Goal: Information Seeking & Learning: Learn about a topic

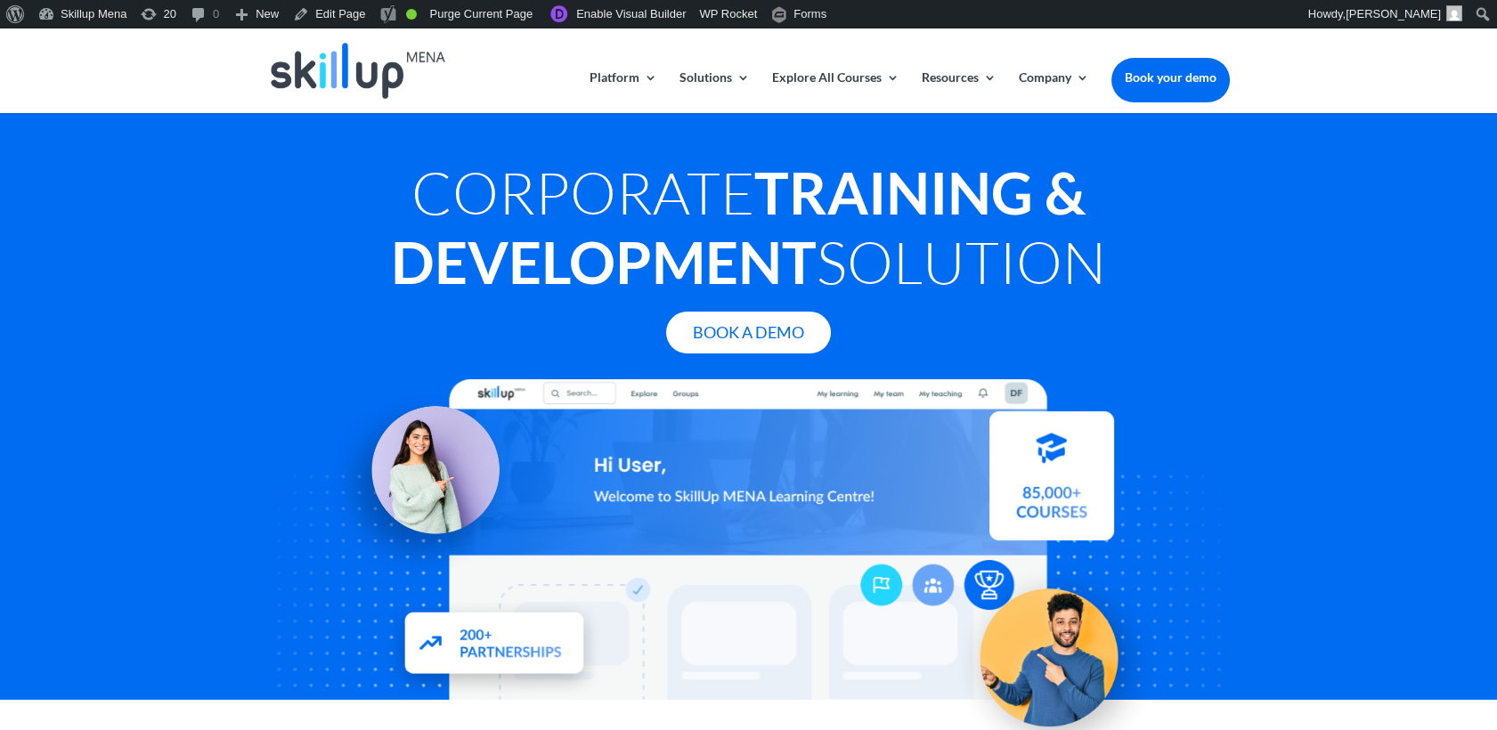
click at [1391, 169] on div "Corporate Training & Development Solution Book A Demo" at bounding box center [748, 406] width 1497 height 587
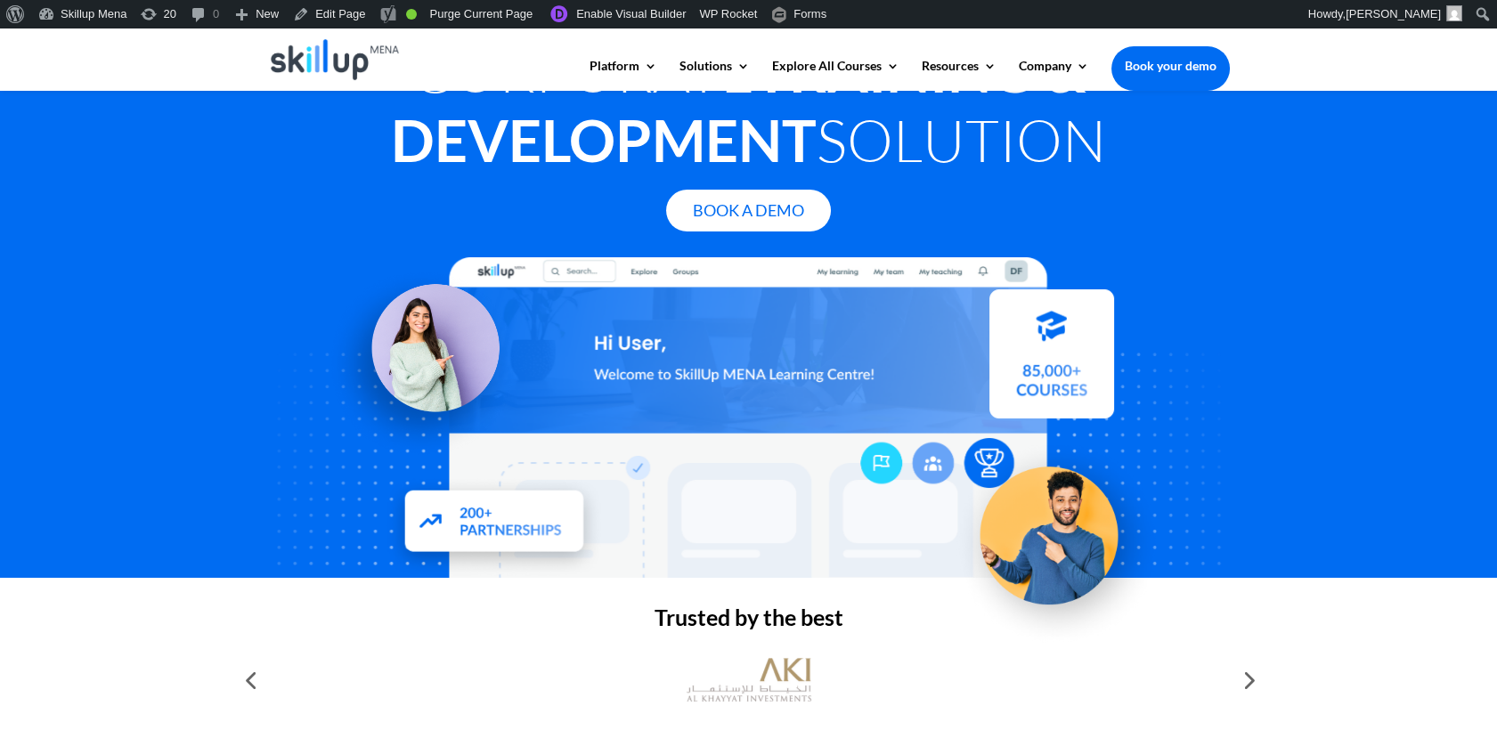
click at [1325, 187] on div "Corporate Training & Development Solution Book A Demo" at bounding box center [748, 284] width 1497 height 587
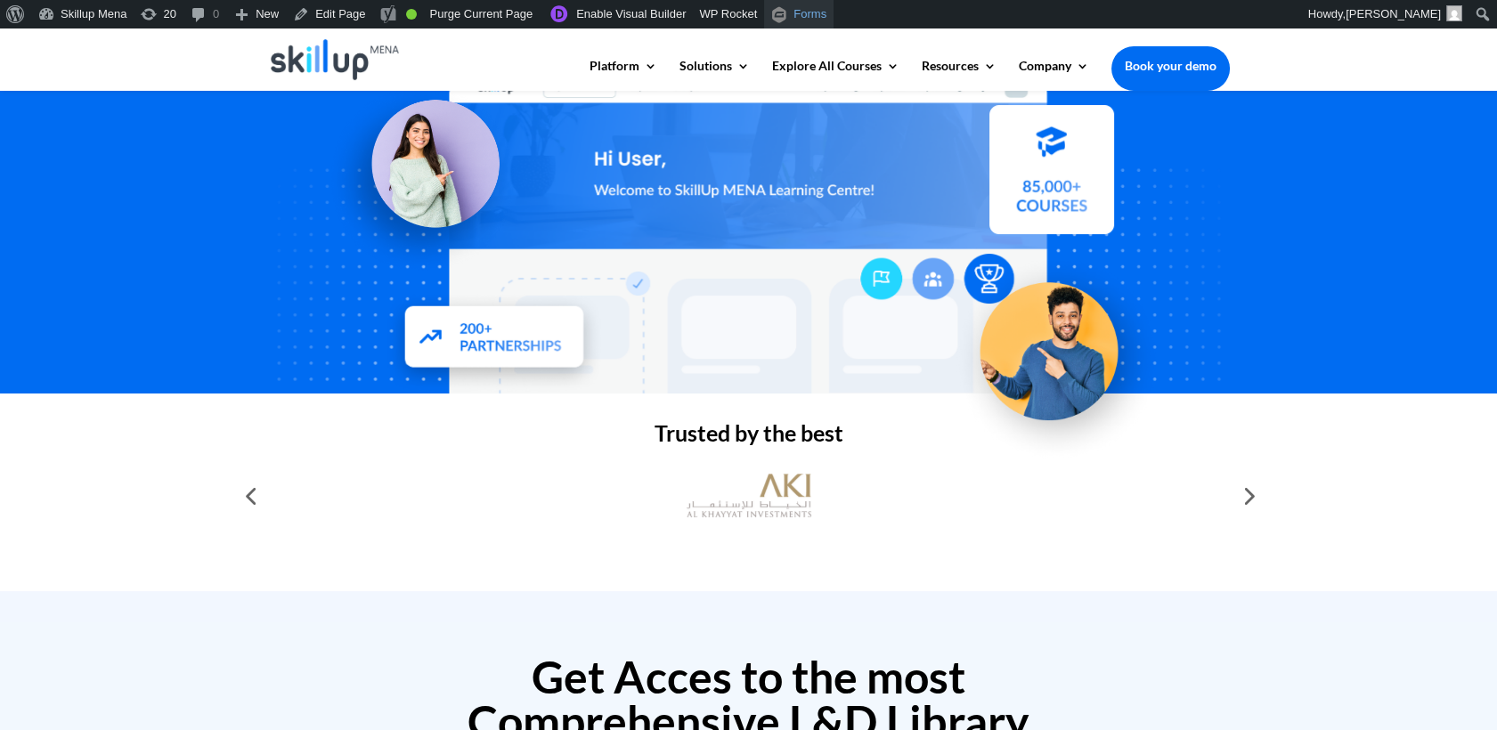
scroll to position [395, 0]
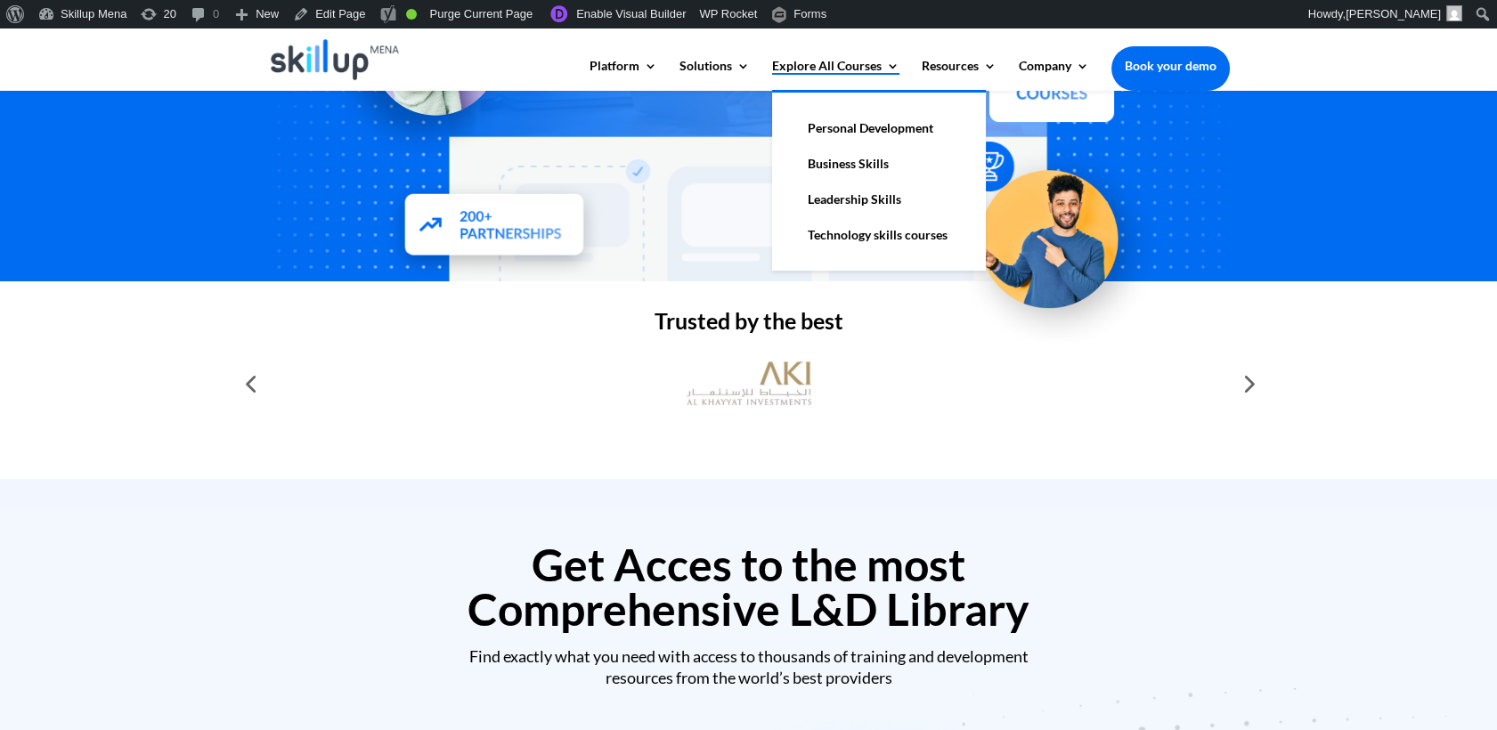
click at [840, 74] on link "Explore All Courses" at bounding box center [835, 75] width 127 height 30
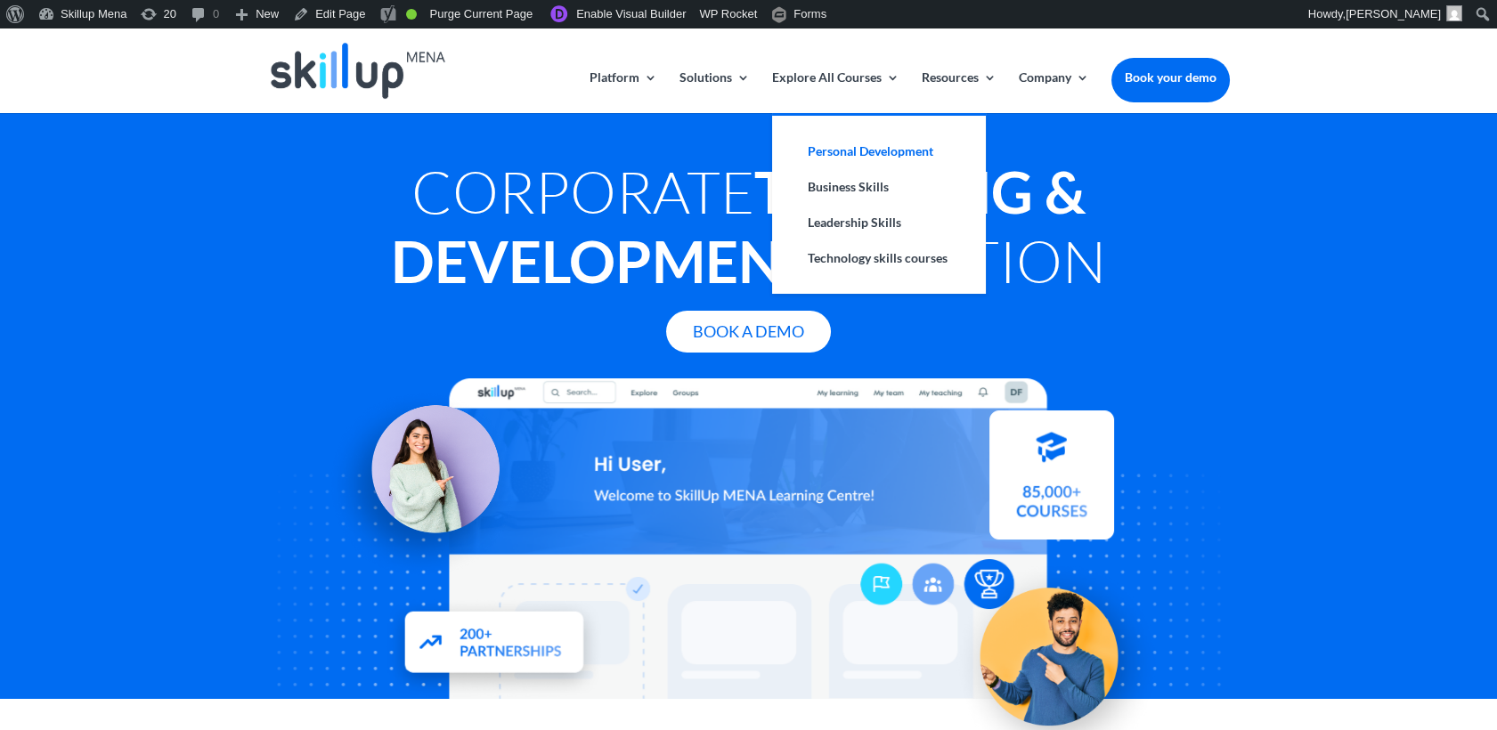
scroll to position [395, 0]
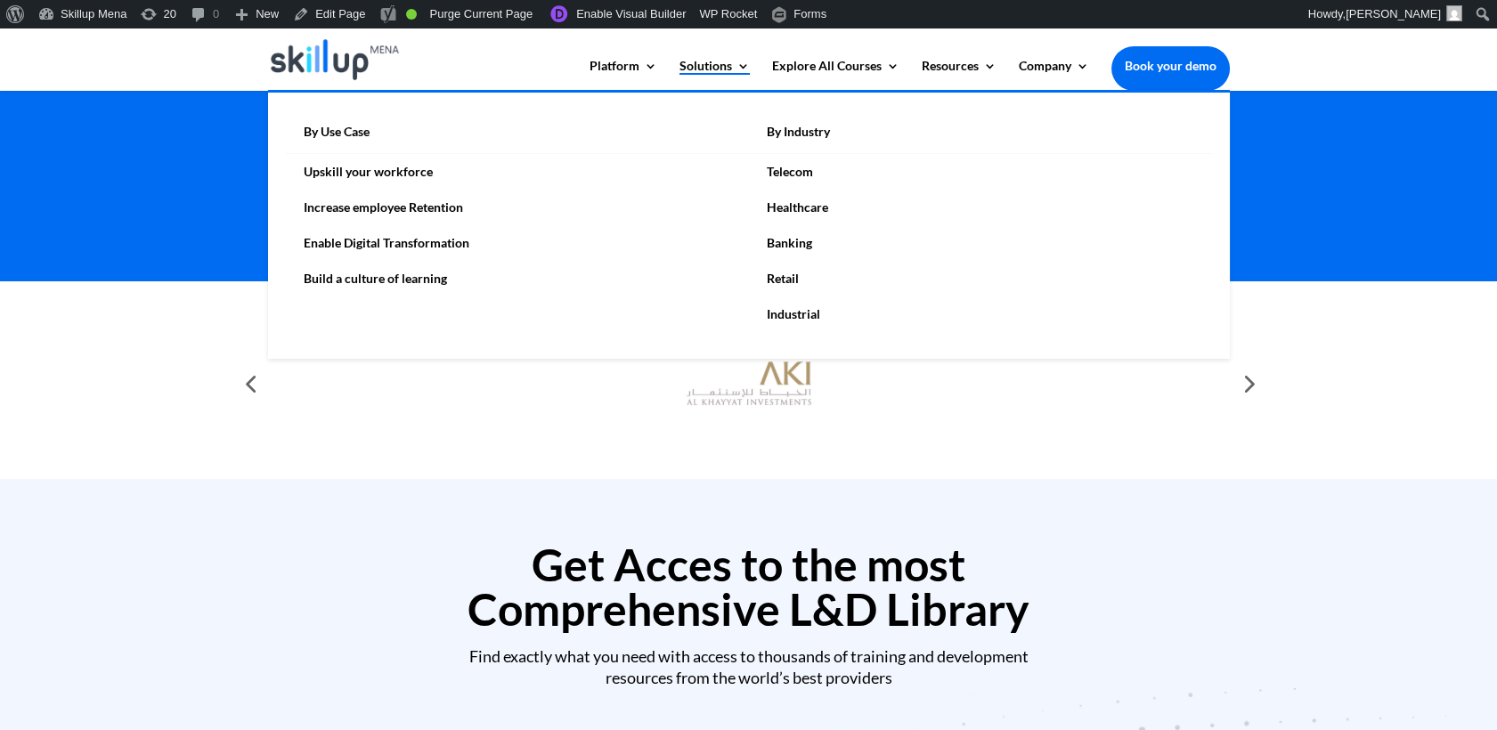
click at [697, 62] on link "Solutions" at bounding box center [714, 75] width 70 height 30
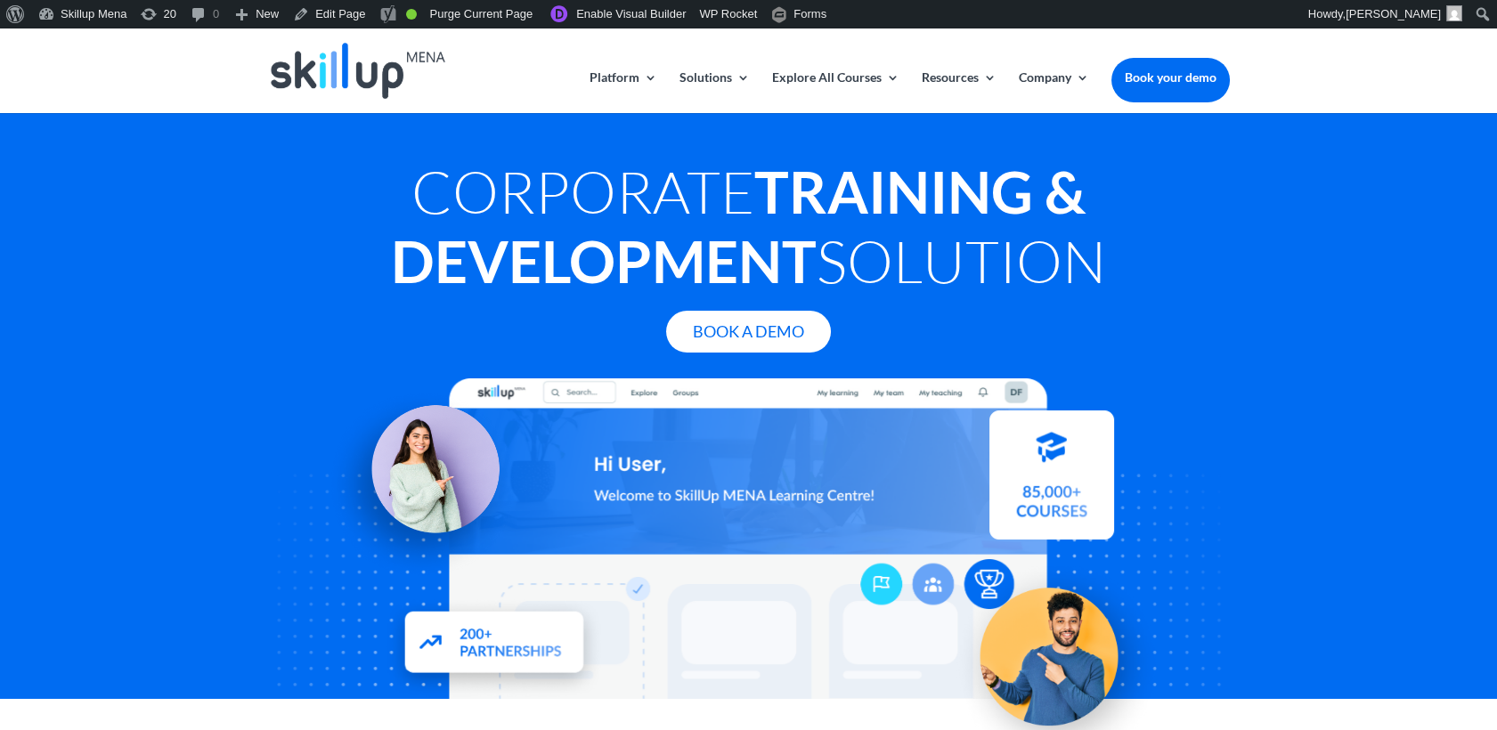
drag, startPoint x: 822, startPoint y: 224, endPoint x: 921, endPoint y: 247, distance: 101.5
click at [1271, 244] on div "Corporate Training & Development Solution Book A Demo" at bounding box center [748, 405] width 1497 height 587
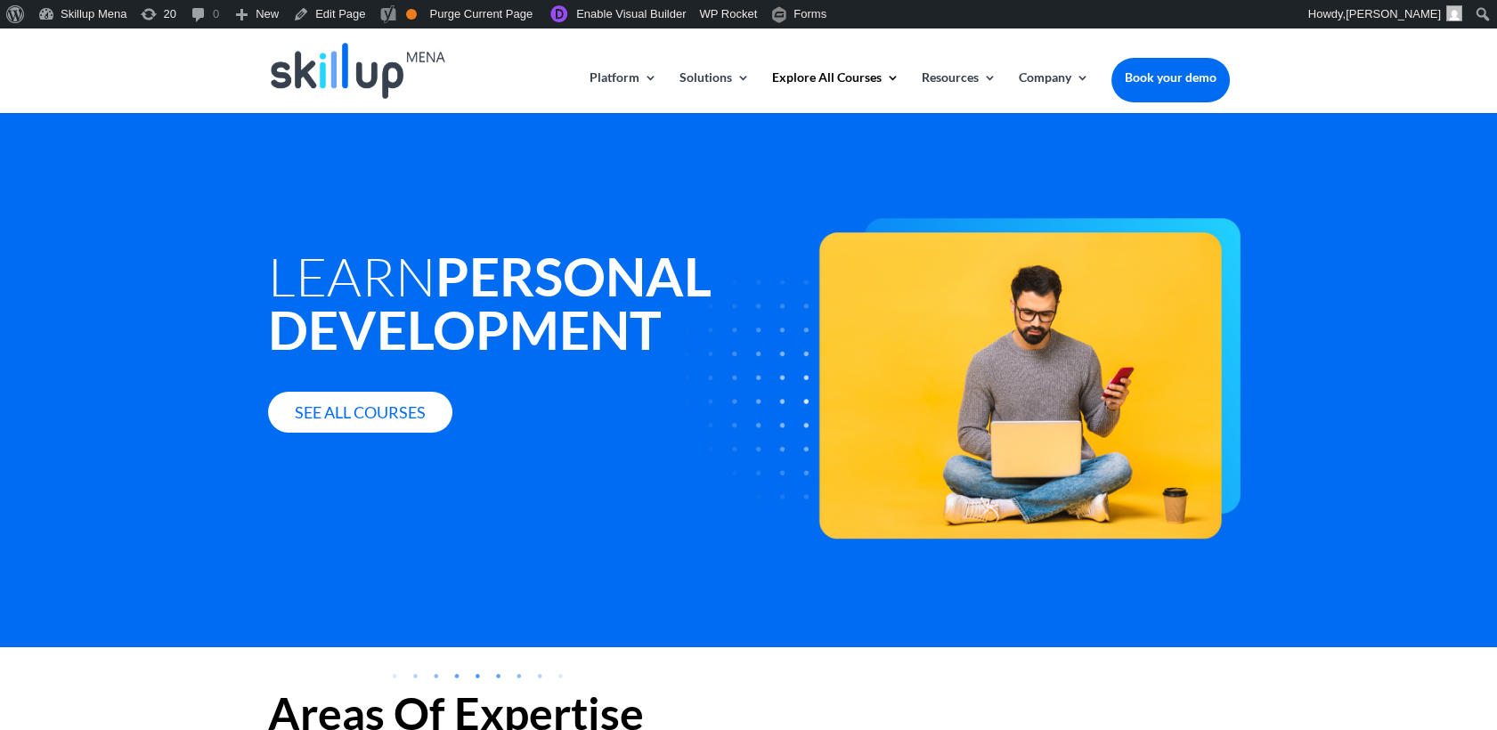
click at [420, 305] on strong "Personal Development" at bounding box center [489, 303] width 443 height 118
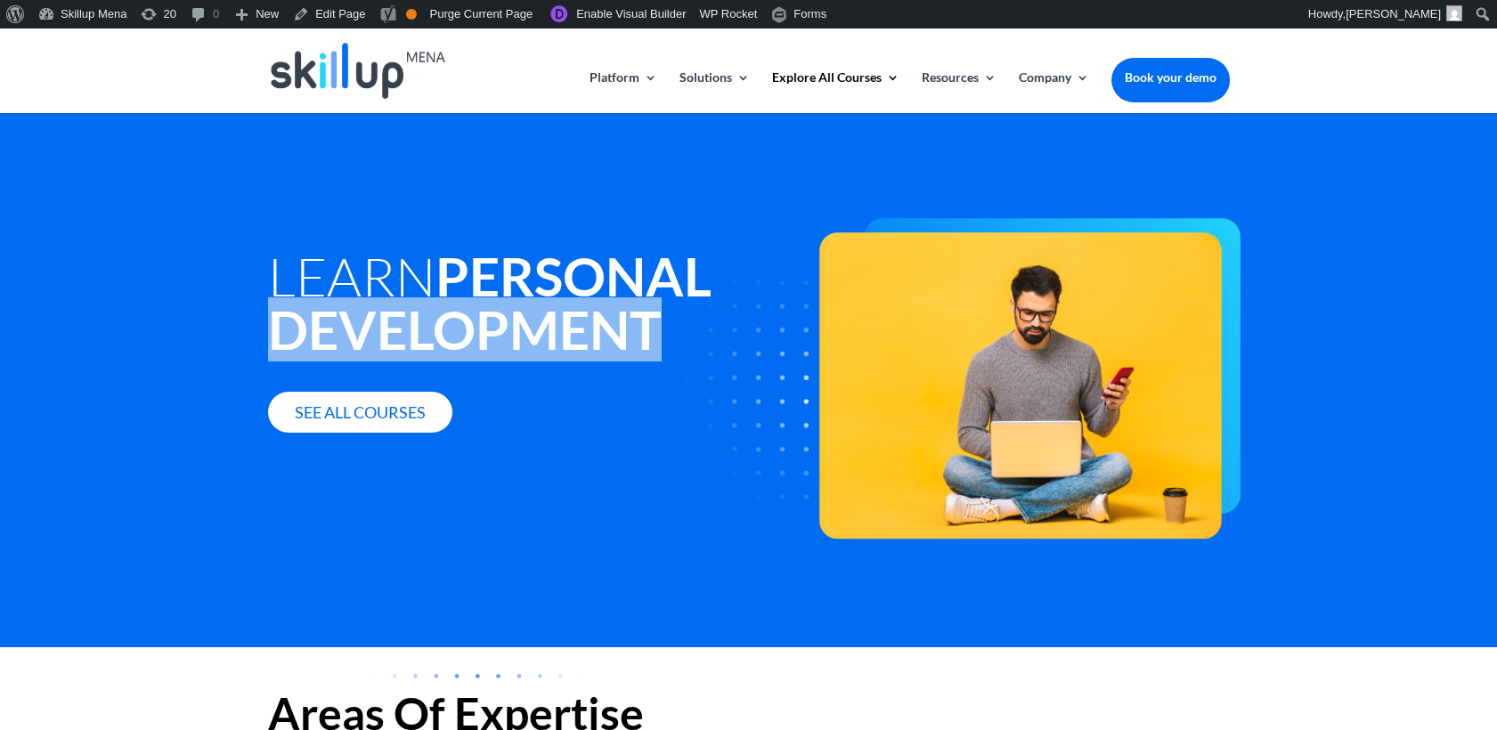
click at [420, 305] on strong "Personal Development" at bounding box center [489, 303] width 443 height 118
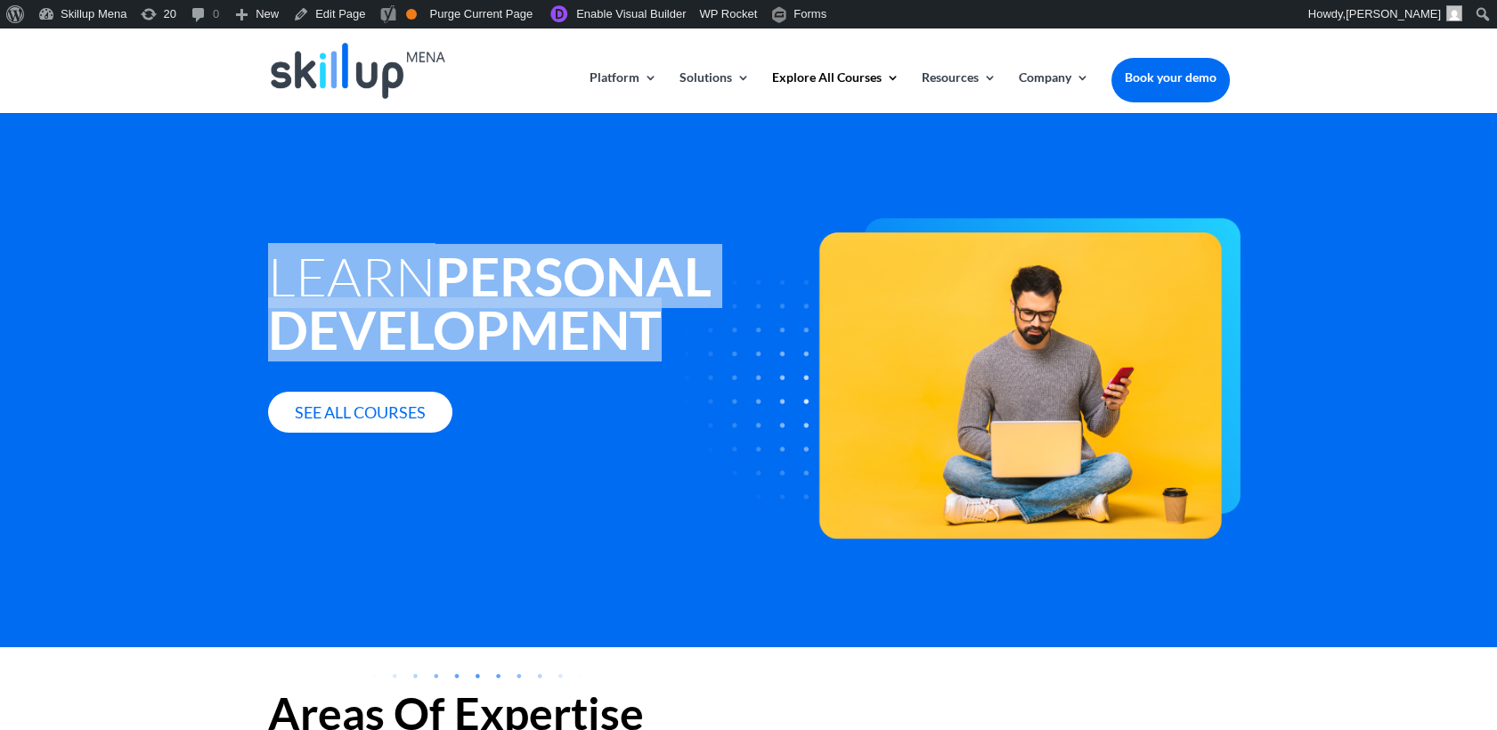
click at [420, 305] on strong "Personal Development" at bounding box center [489, 303] width 443 height 118
copy div "Learn Personal Development"
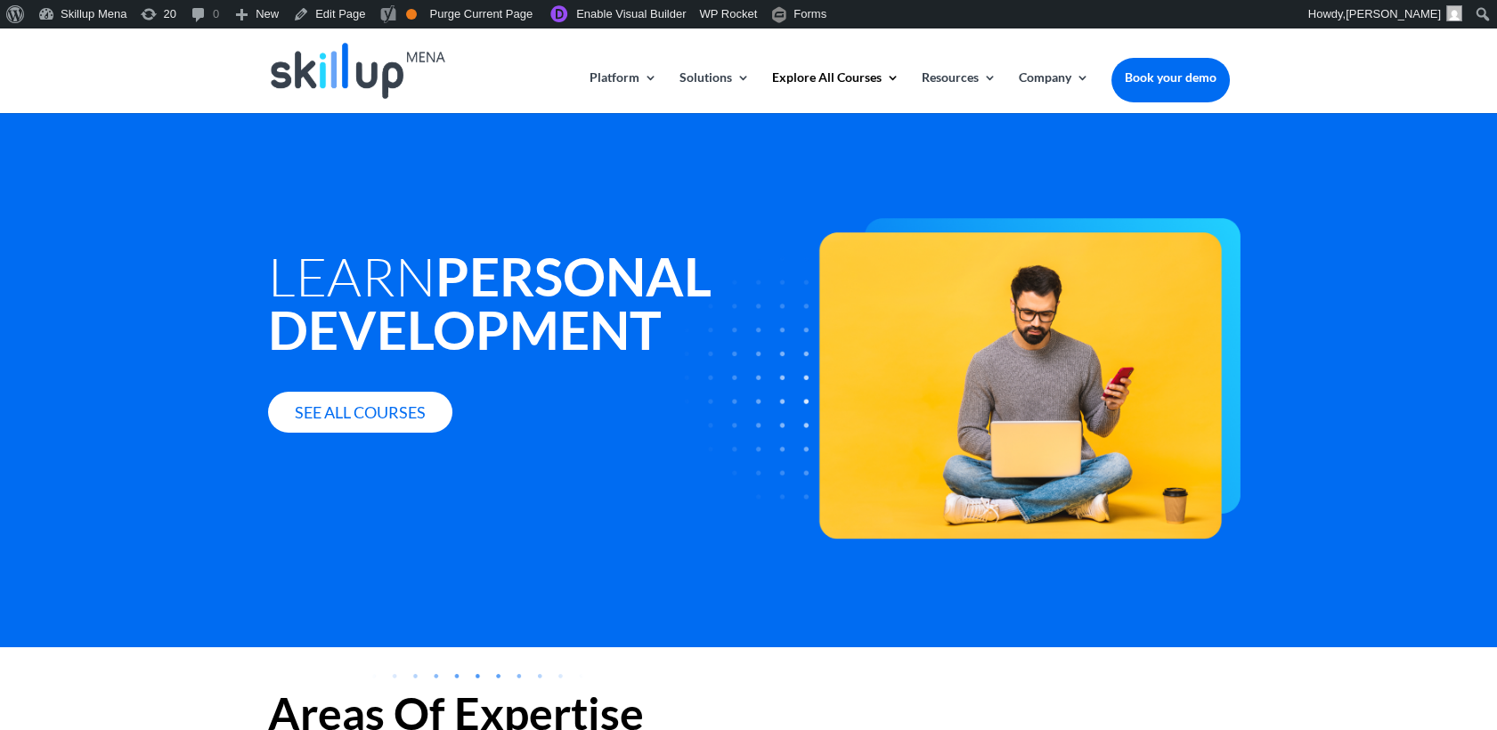
drag, startPoint x: 1417, startPoint y: 239, endPoint x: 1405, endPoint y: 207, distance: 34.4
click at [1412, 228] on div "Learn Personal Development See all courses" at bounding box center [748, 380] width 1497 height 534
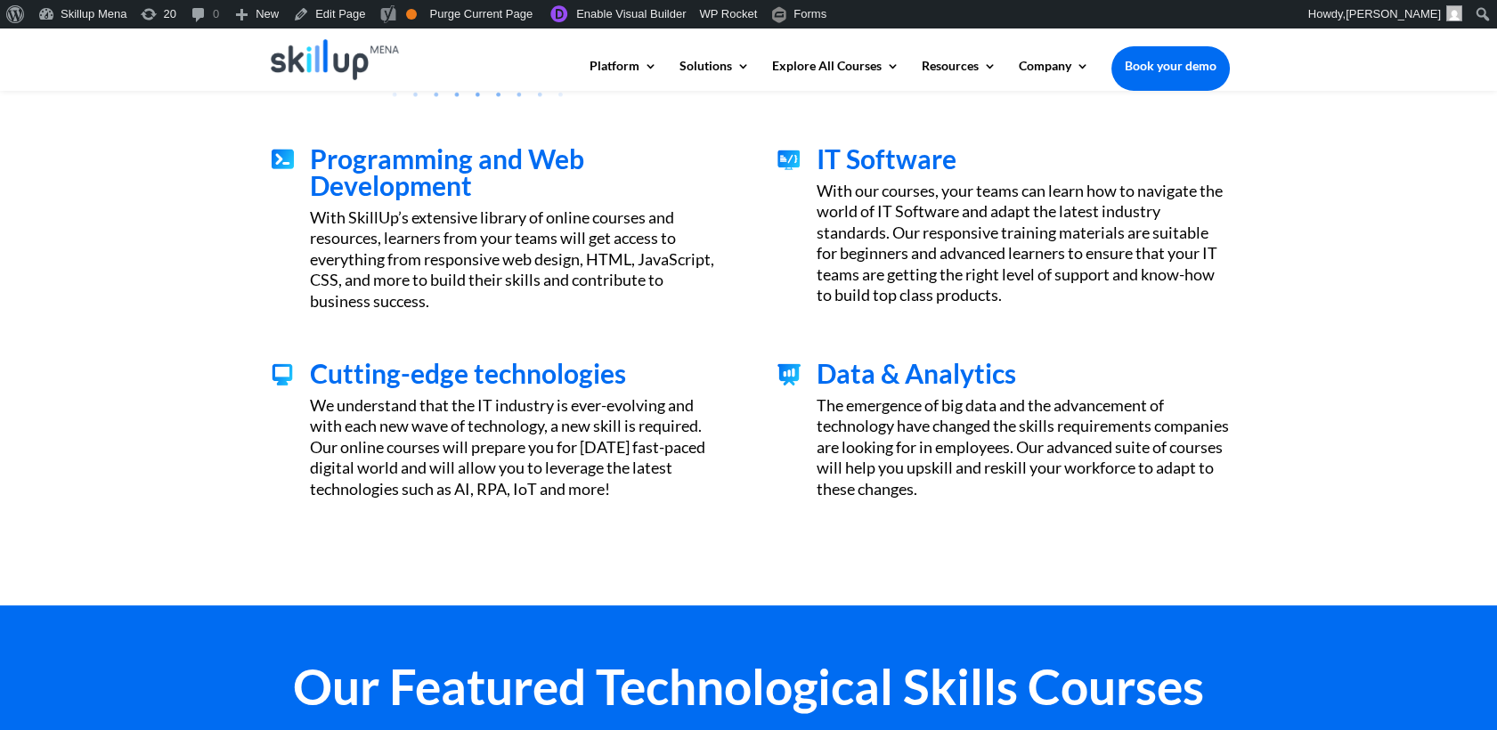
scroll to position [593, 0]
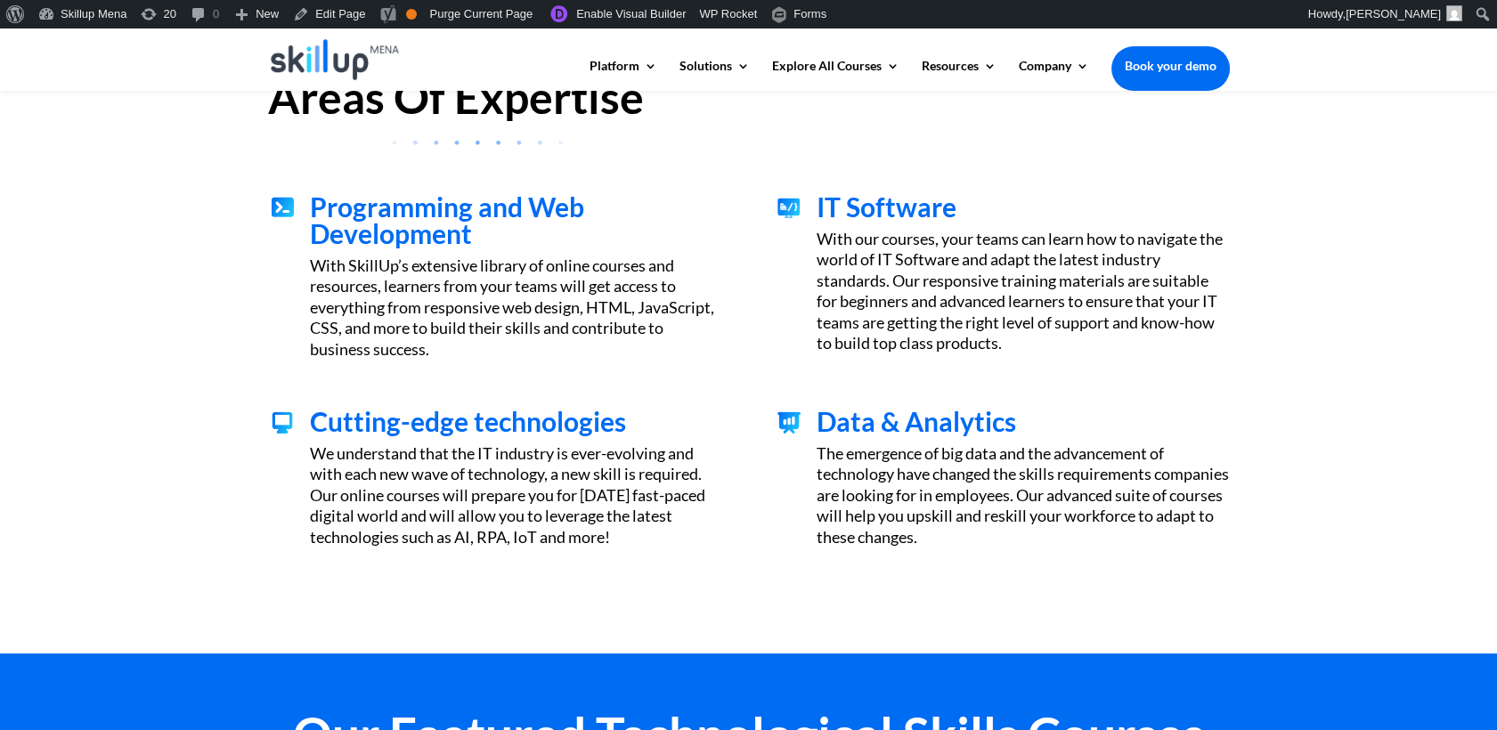
click at [848, 195] on span "IT Software" at bounding box center [886, 207] width 140 height 32
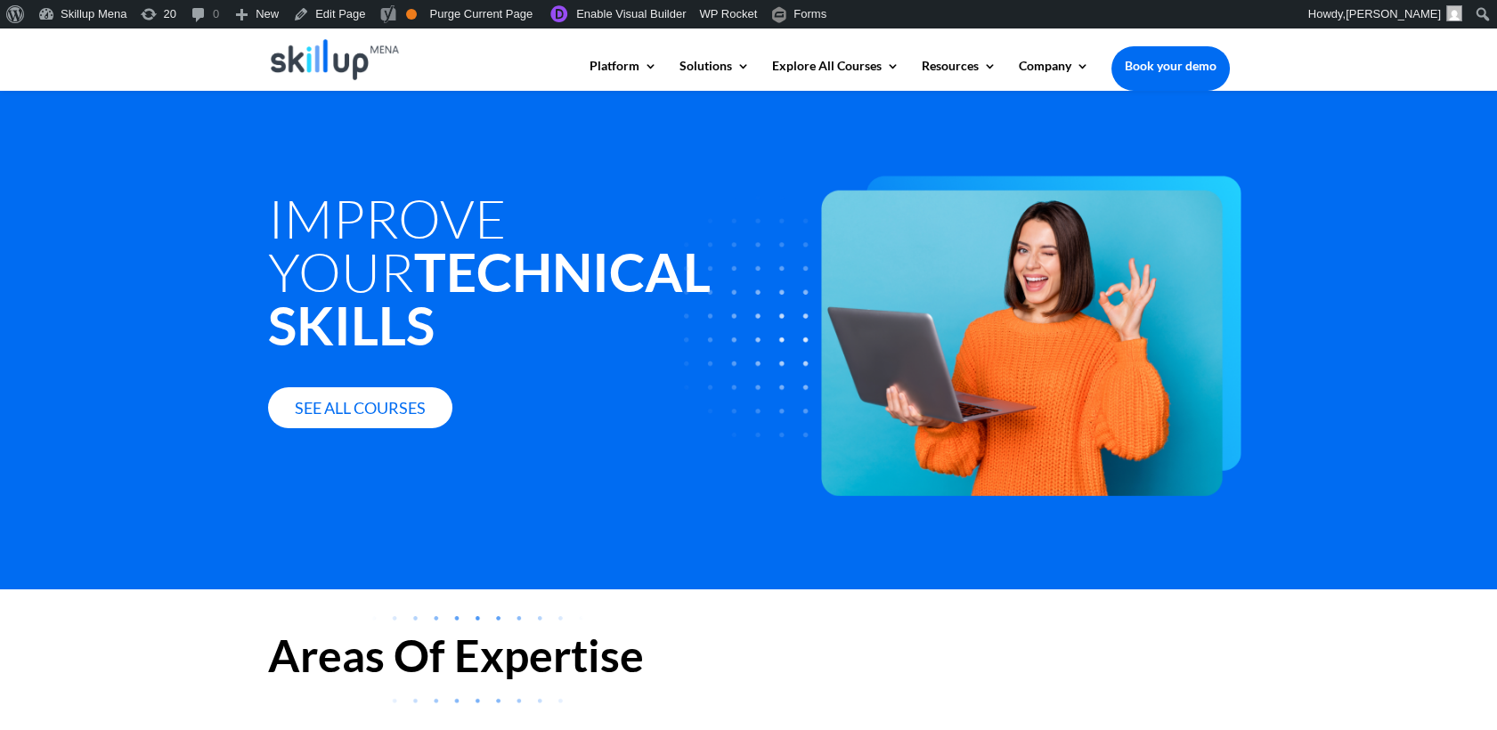
scroll to position [0, 0]
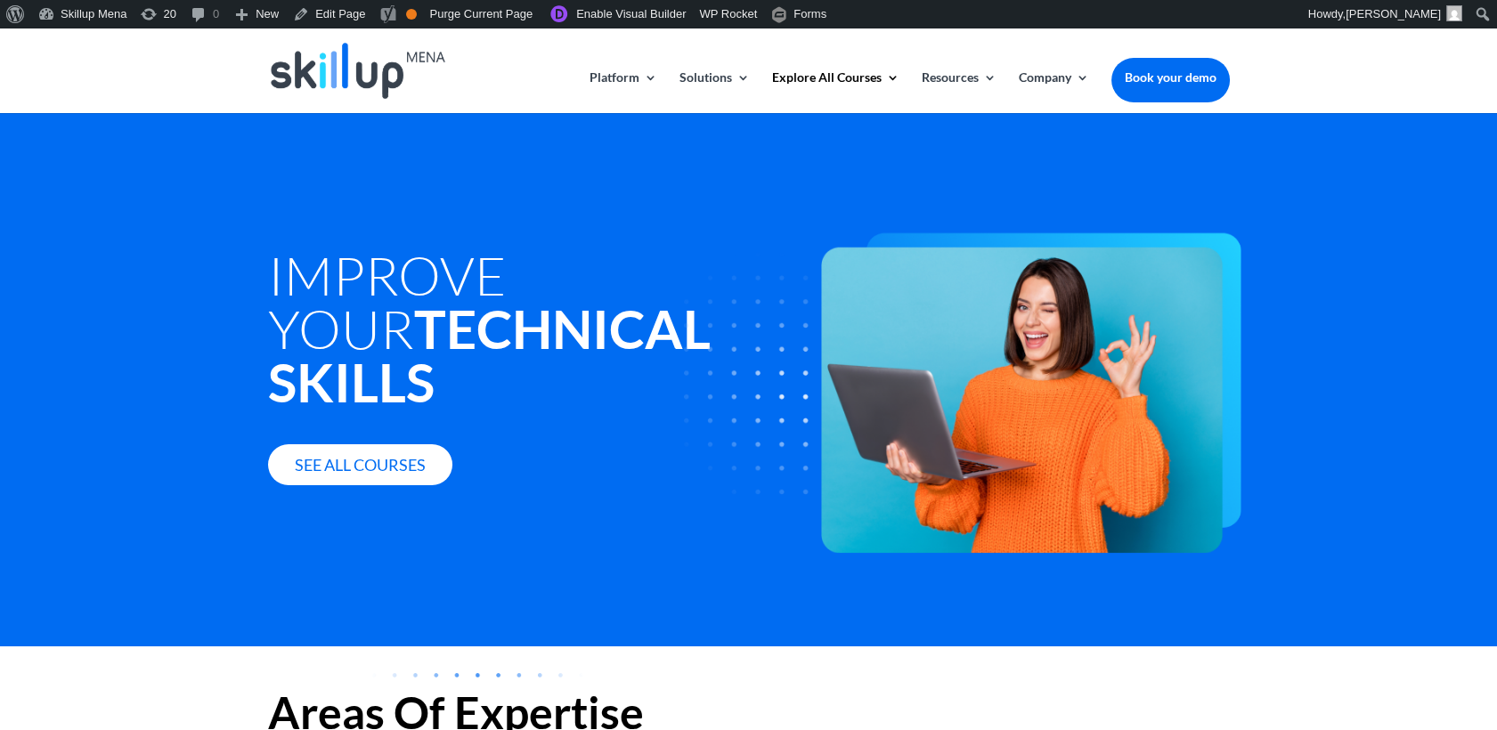
click at [423, 276] on h1 "Improve your Technical Skills" at bounding box center [546, 332] width 556 height 169
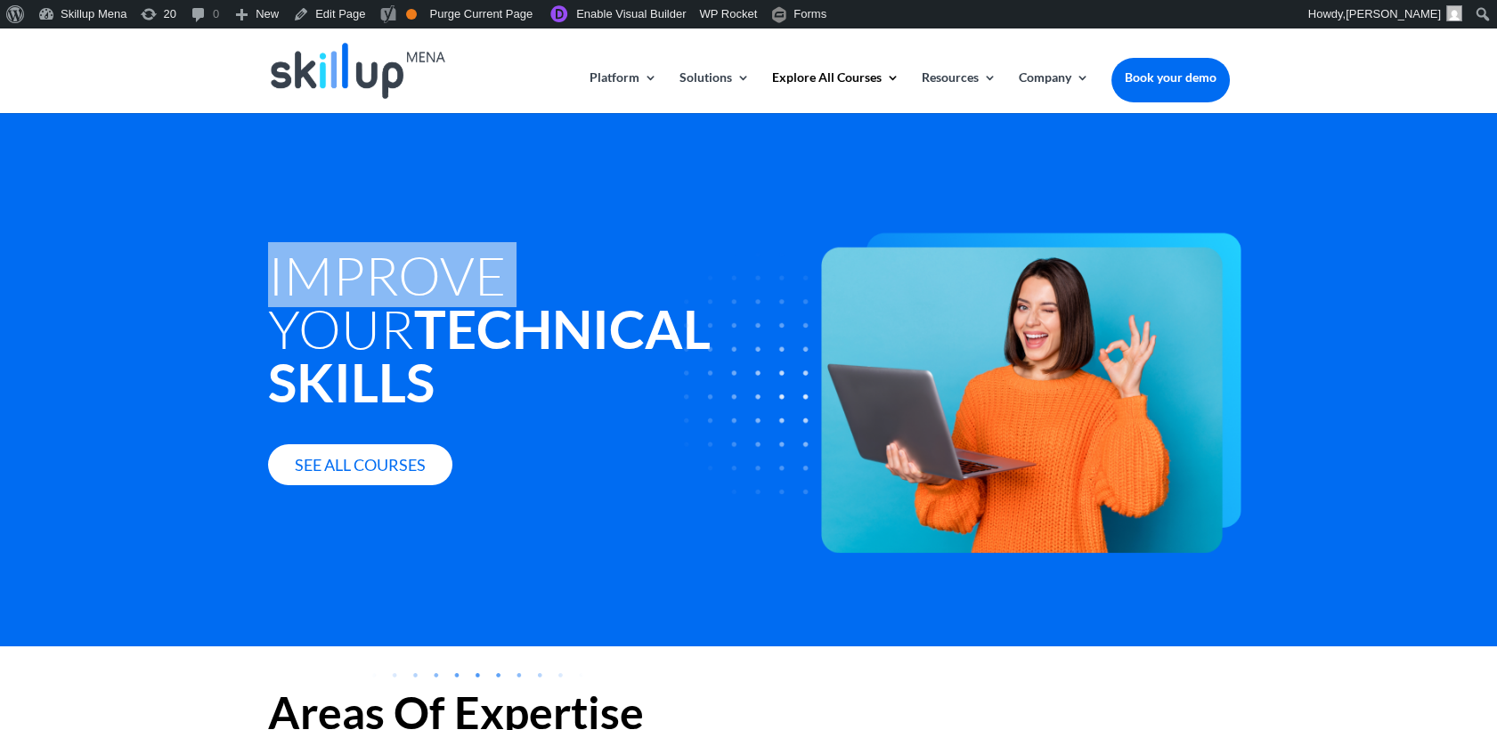
click at [423, 276] on h1 "Improve your Technical Skills" at bounding box center [546, 332] width 556 height 169
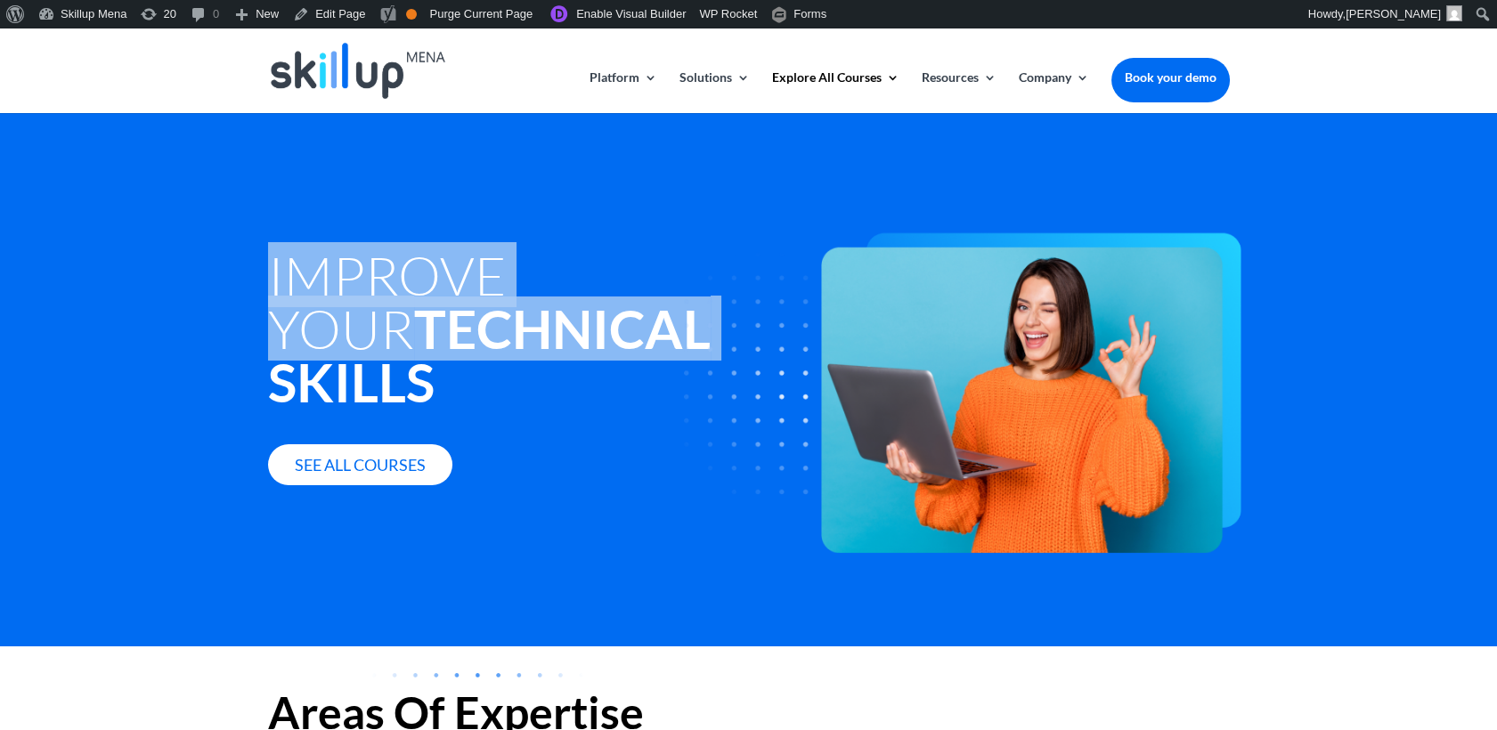
drag, startPoint x: 423, startPoint y: 276, endPoint x: 440, endPoint y: 345, distance: 70.6
click at [440, 345] on h1 "Improve your Technical Skills" at bounding box center [546, 332] width 556 height 169
copy h1 "Improve your Technical"
drag, startPoint x: 440, startPoint y: 345, endPoint x: 391, endPoint y: 277, distance: 83.5
click at [391, 277] on h1 "Improve your Technical Skills" at bounding box center [546, 332] width 556 height 169
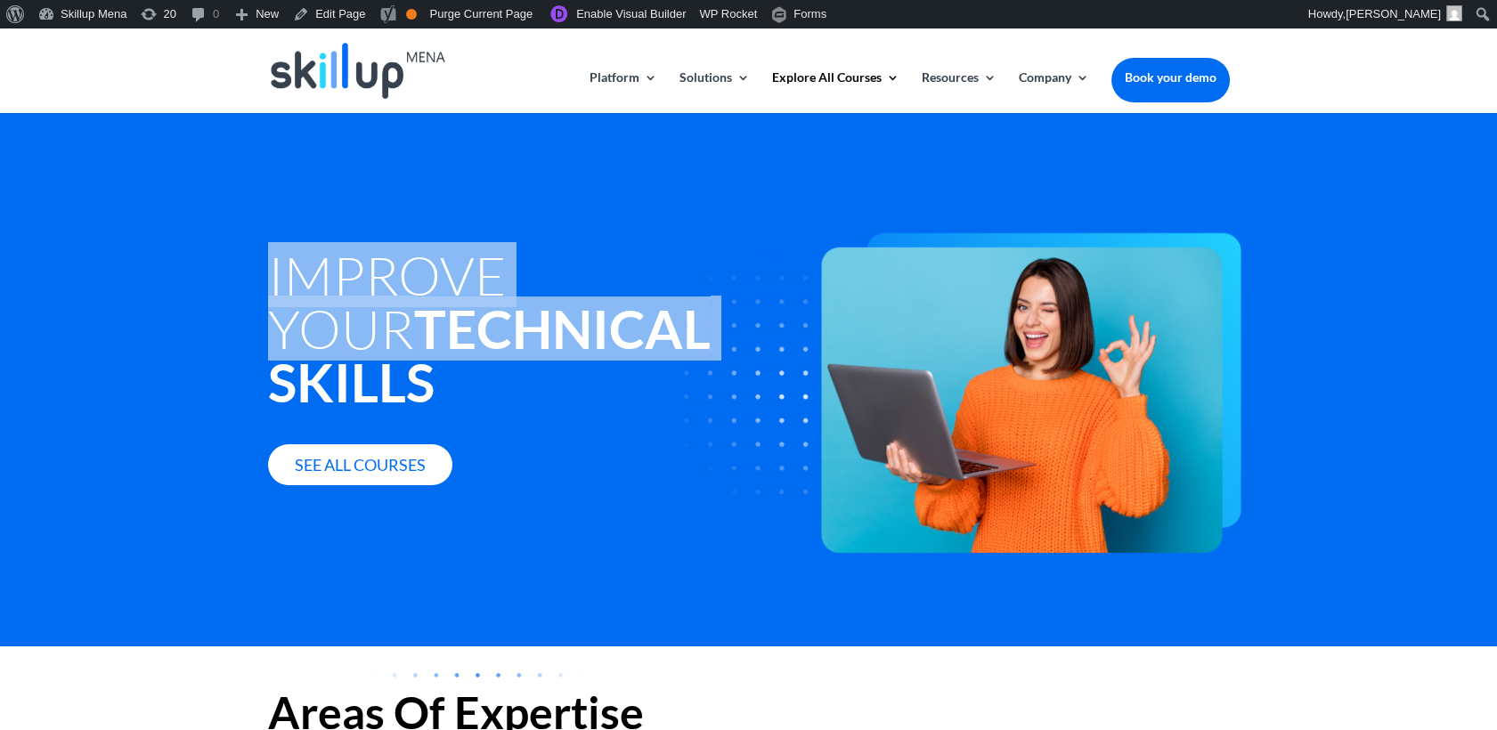
click at [391, 277] on h1 "Improve your Technical Skills" at bounding box center [546, 332] width 556 height 169
drag, startPoint x: 391, startPoint y: 277, endPoint x: 392, endPoint y: 370, distance: 93.5
click at [392, 369] on h1 "Improve your Technical Skills" at bounding box center [546, 332] width 556 height 169
copy div "Improve your Technical Skills"
